Goal: Find specific page/section

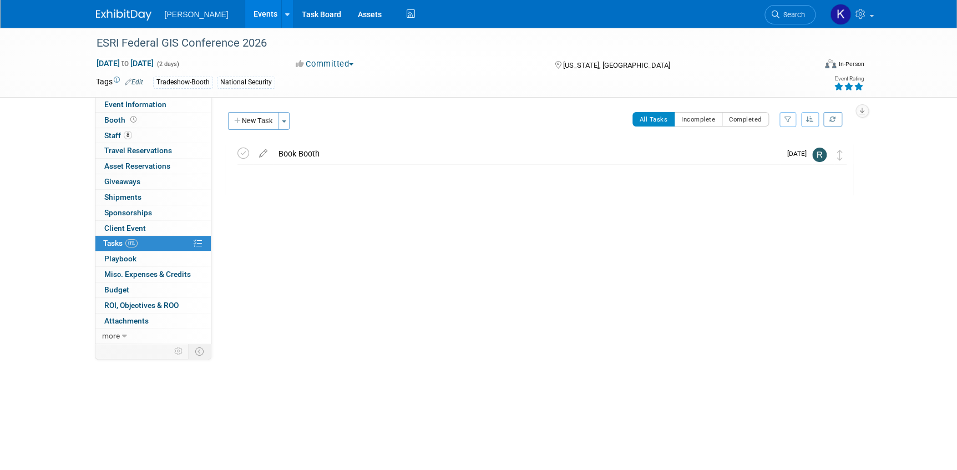
click at [105, 15] on img at bounding box center [123, 14] width 55 height 11
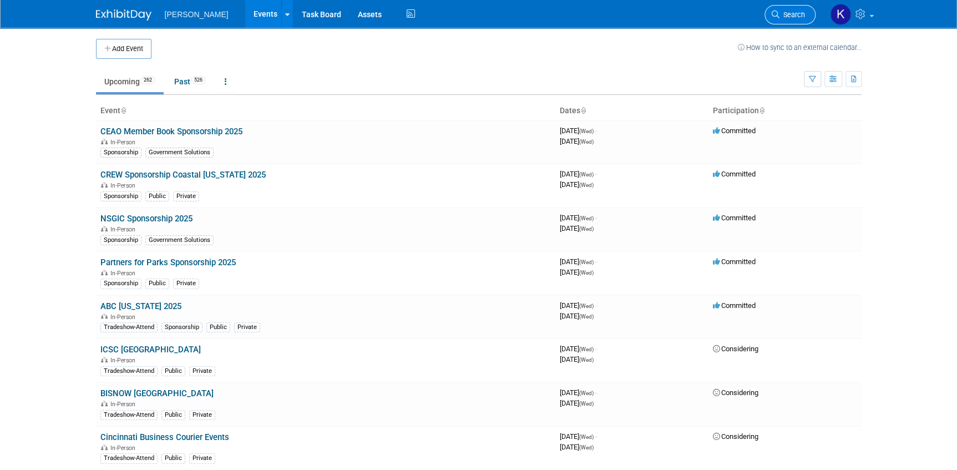
click at [775, 11] on icon at bounding box center [776, 15] width 8 height 8
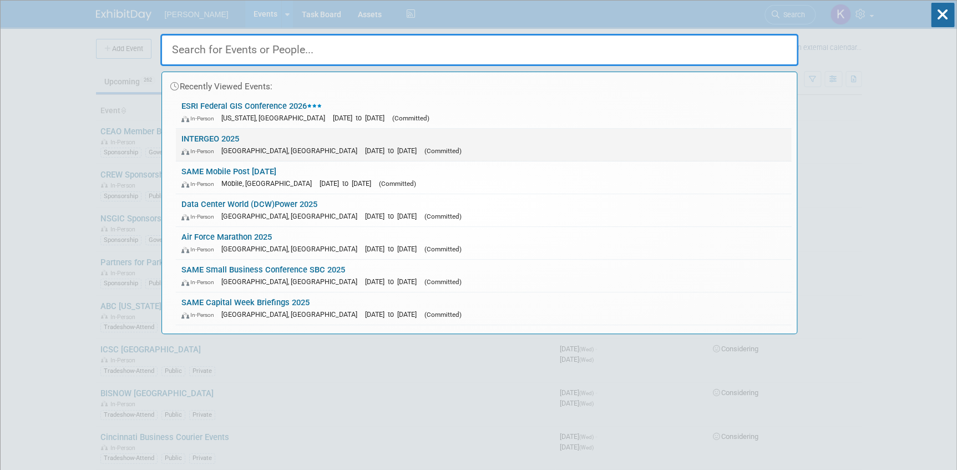
click at [220, 130] on link "INTERGEO 2025 In-Person [GEOGRAPHIC_DATA], [GEOGRAPHIC_DATA] [DATE] to [DATE] (…" at bounding box center [483, 145] width 615 height 32
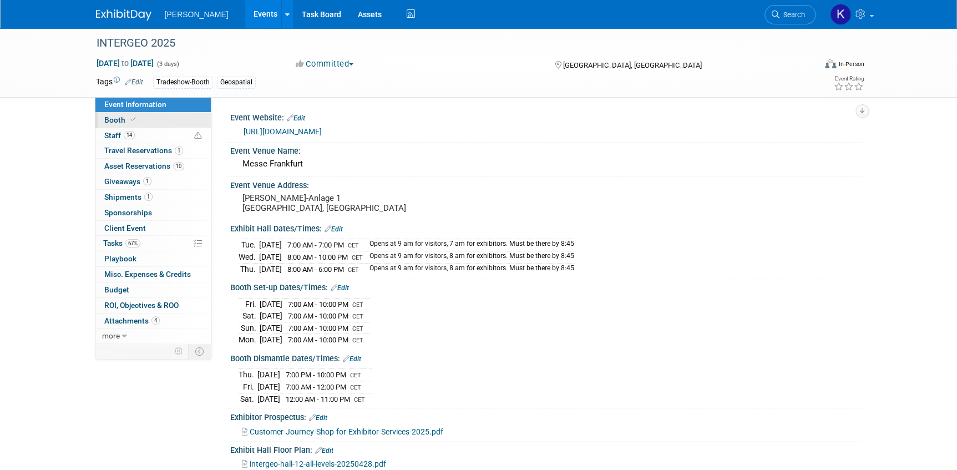
click at [133, 121] on icon at bounding box center [133, 119] width 6 height 6
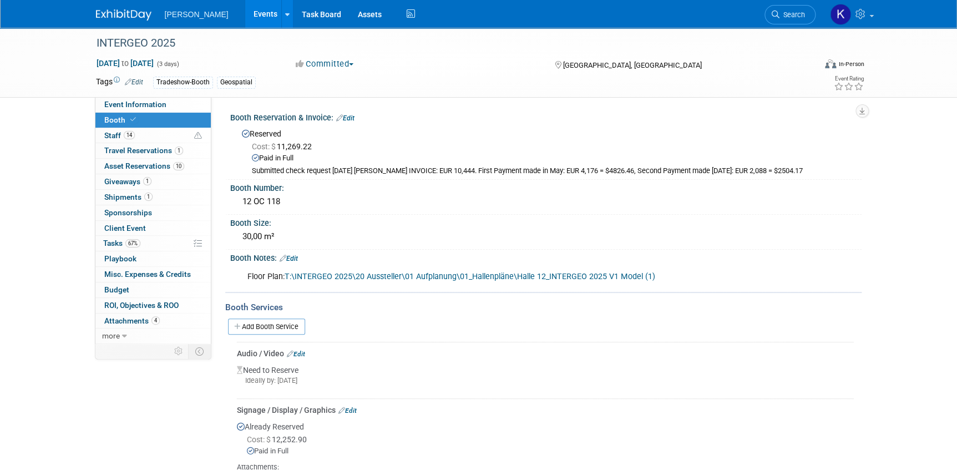
click at [378, 273] on link "T:\INTERGEO 2025\20 Aussteller\01 Aufplanung\01_Hallenpläne\Halle 12_INTERGEO 2…" at bounding box center [470, 276] width 371 height 9
drag, startPoint x: 240, startPoint y: 236, endPoint x: 278, endPoint y: 235, distance: 38.3
click at [278, 235] on div "30,00 m²" at bounding box center [546, 236] width 615 height 17
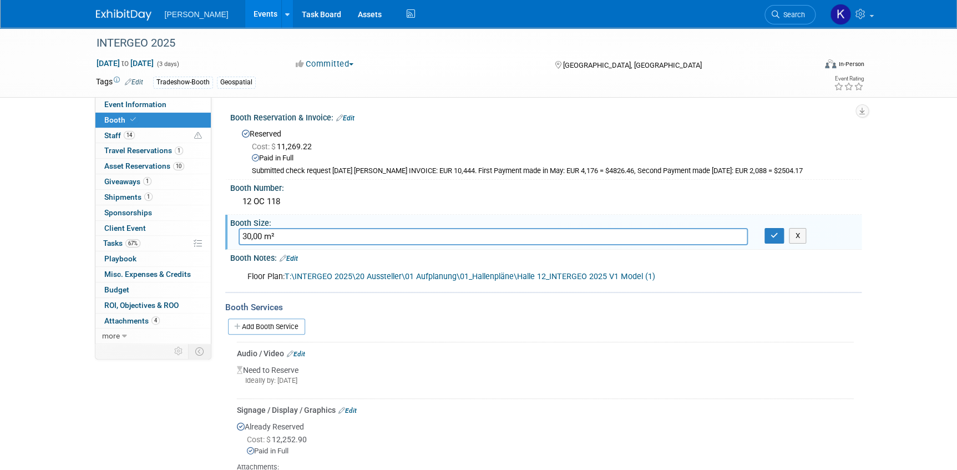
drag, startPoint x: 278, startPoint y: 235, endPoint x: 234, endPoint y: 234, distance: 44.9
click at [234, 234] on div "30,00 m²" at bounding box center [493, 236] width 526 height 17
click at [73, 353] on div "INTERGEO 2025 Oct 7, 2025 to Oct 9, 2025 (3 days) Oct 7, 2025 to Oct 9, 2025 Co…" at bounding box center [478, 321] width 957 height 586
